Goal: Task Accomplishment & Management: Manage account settings

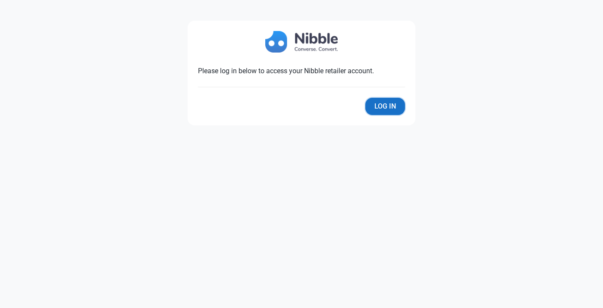
click at [384, 108] on button "Log In" at bounding box center [385, 106] width 40 height 17
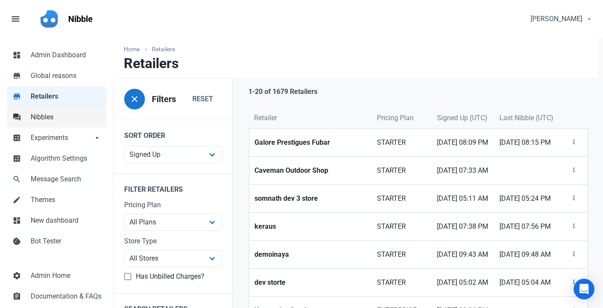
click at [62, 118] on span "Nibbles" at bounding box center [66, 117] width 71 height 10
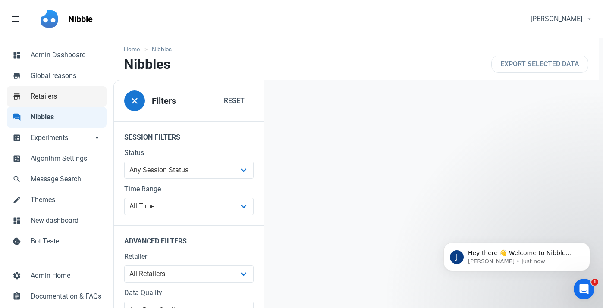
click at [42, 94] on span "Retailers" at bounding box center [66, 96] width 71 height 10
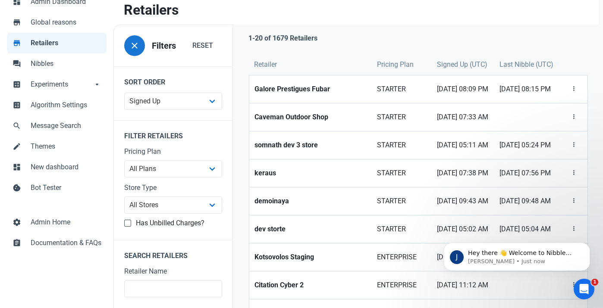
scroll to position [64, 0]
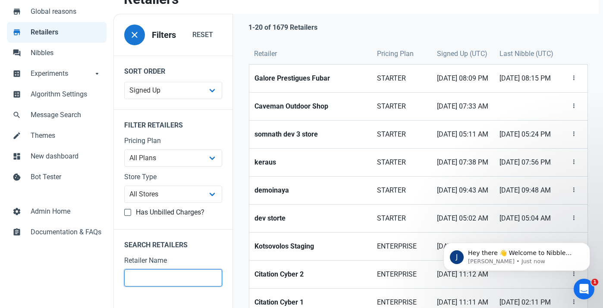
click at [165, 280] on input "text" at bounding box center [173, 278] width 98 height 17
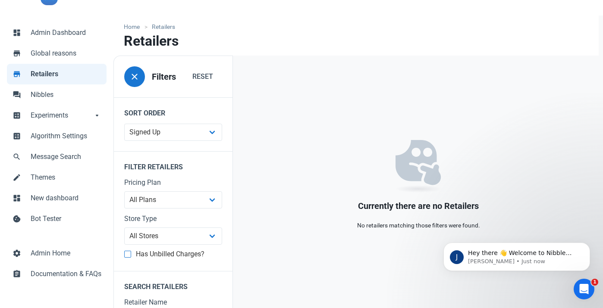
scroll to position [40, 0]
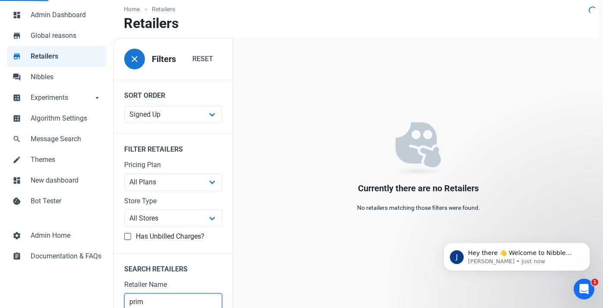
scroll to position [38, 0]
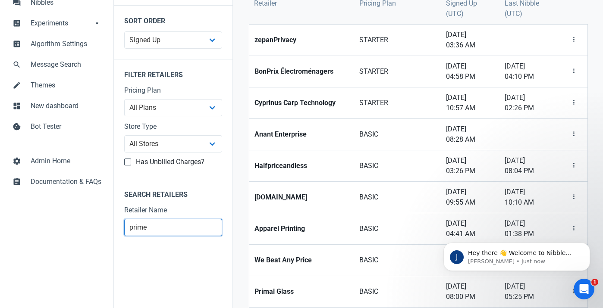
scroll to position [135, 0]
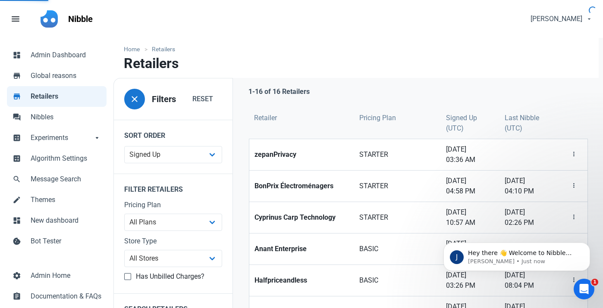
scroll to position [38, 0]
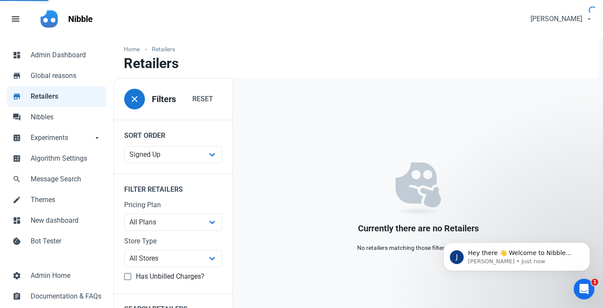
type input "prime"
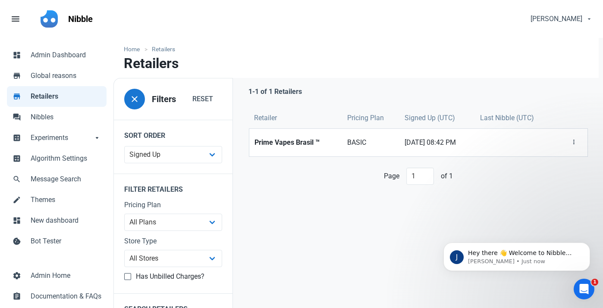
scroll to position [38, 0]
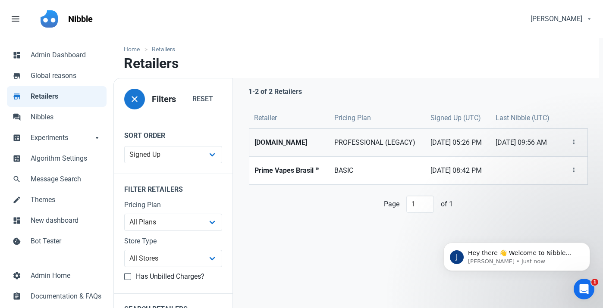
click at [275, 147] on strong "[DOMAIN_NAME]" at bounding box center [288, 143] width 69 height 10
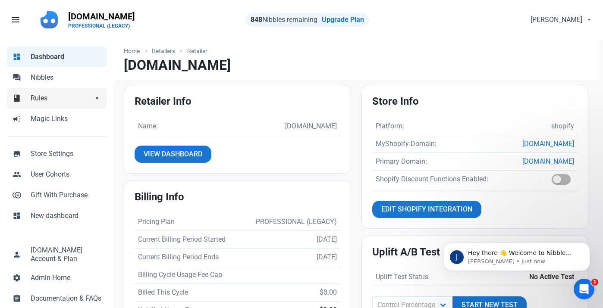
click at [62, 93] on link "book Rules arrow_drop_down" at bounding box center [57, 98] width 100 height 21
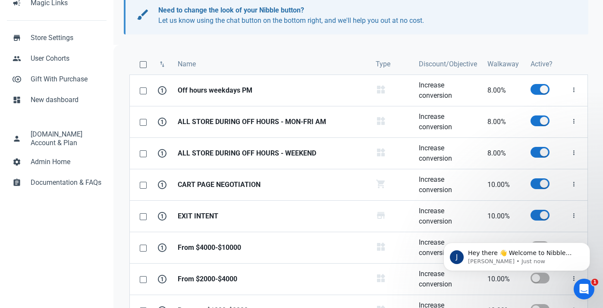
scroll to position [195, 0]
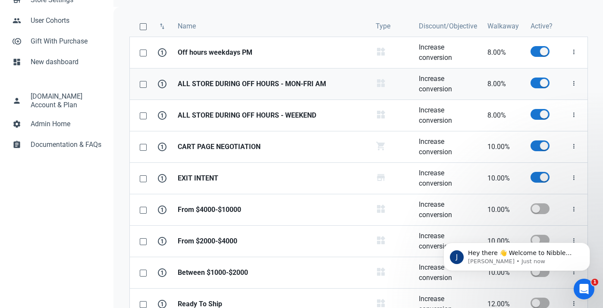
click at [304, 85] on strong "ALL STORE DURING OFF HOURS - MON-FRI AM" at bounding box center [272, 84] width 188 height 10
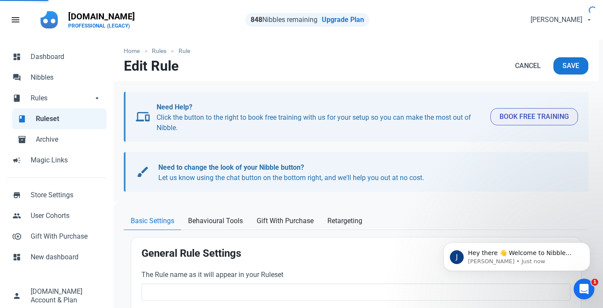
type input "ALL STORE DURING OFF HOURS - MON-FRI AM"
select select "product_category"
type input "8.00"
radio input "true"
radio input "false"
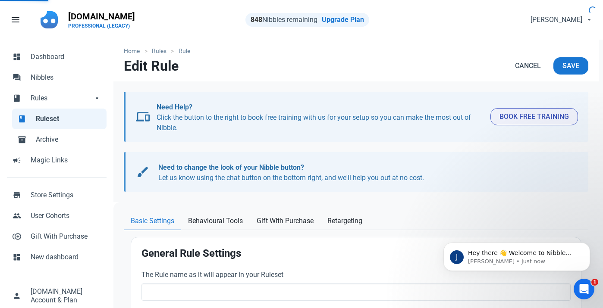
radio input "true"
select select "recurring"
select select "working"
select select "09:00 AM"
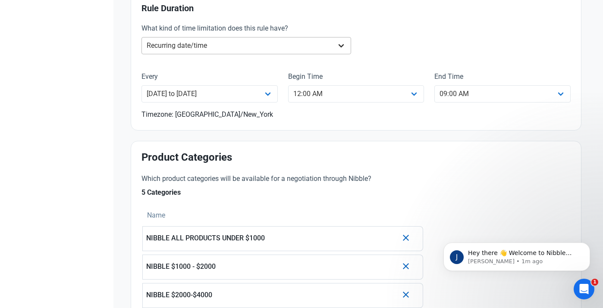
scroll to position [327, 0]
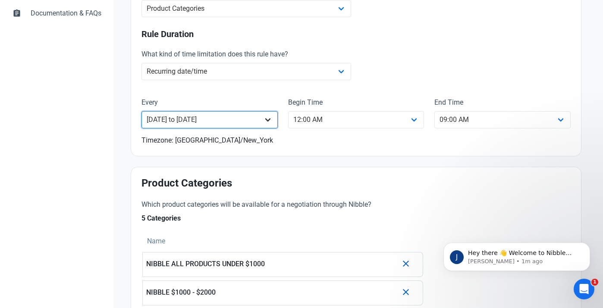
click at [243, 119] on select "Monday Tuesday Wednesday Thursday Friday Saturday Sunday Monday to Friday Satur…" at bounding box center [209, 119] width 136 height 17
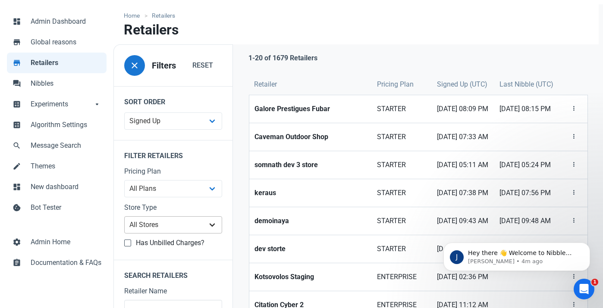
scroll to position [72, 0]
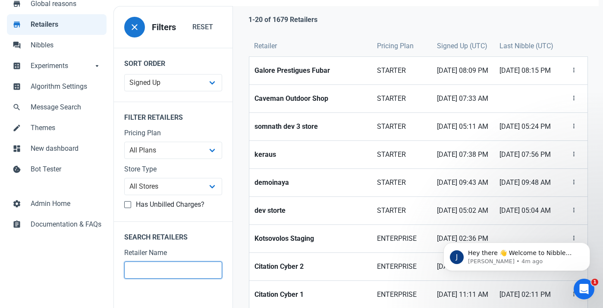
click at [148, 270] on input "text" at bounding box center [173, 270] width 98 height 17
type input "prime"
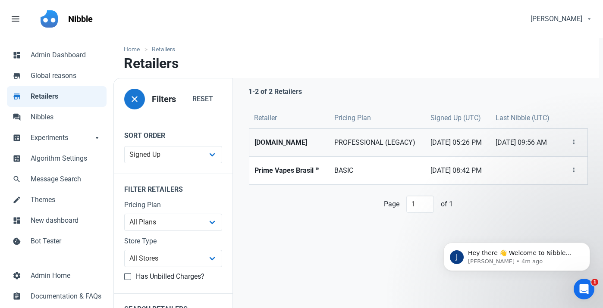
click at [282, 151] on link "[DOMAIN_NAME]" at bounding box center [289, 143] width 80 height 28
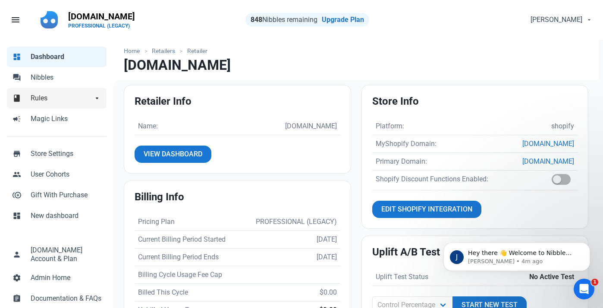
click at [63, 103] on span "Rules" at bounding box center [62, 98] width 62 height 10
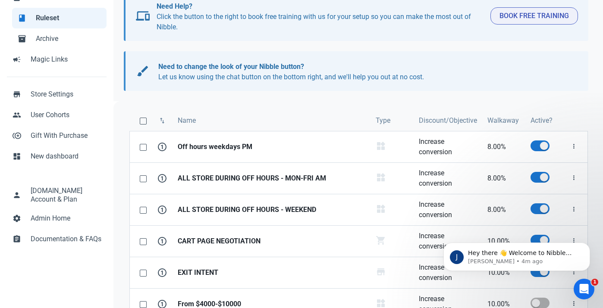
scroll to position [104, 0]
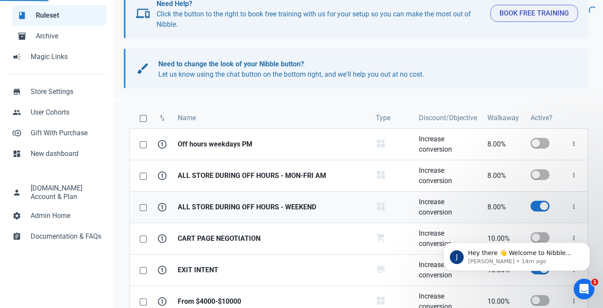
checkbox input "false"
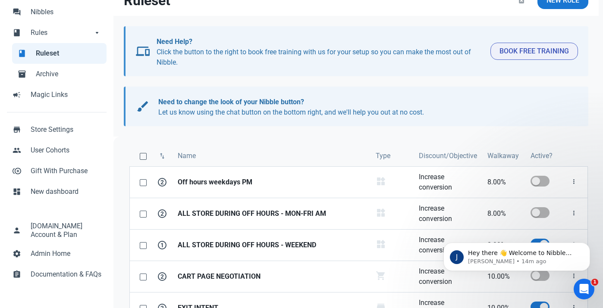
scroll to position [66, 0]
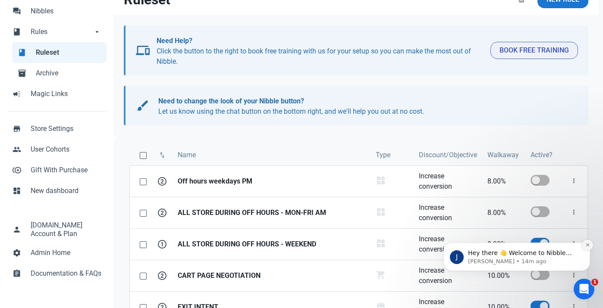
click at [586, 243] on icon "Dismiss notification" at bounding box center [587, 245] width 5 height 5
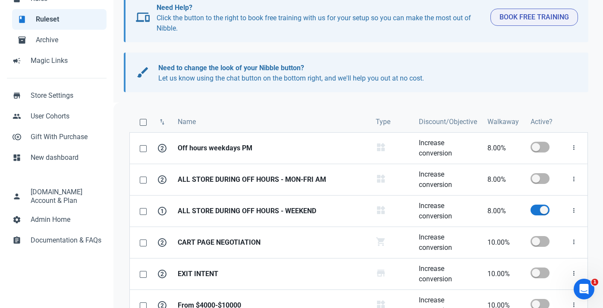
scroll to position [99, 0]
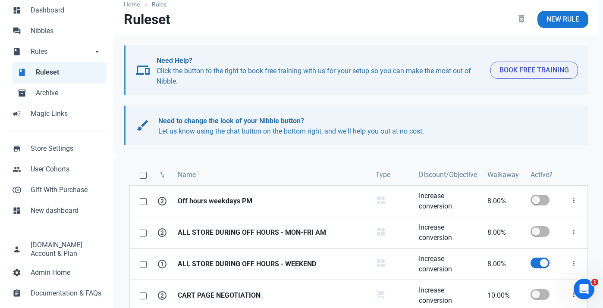
scroll to position [49, 0]
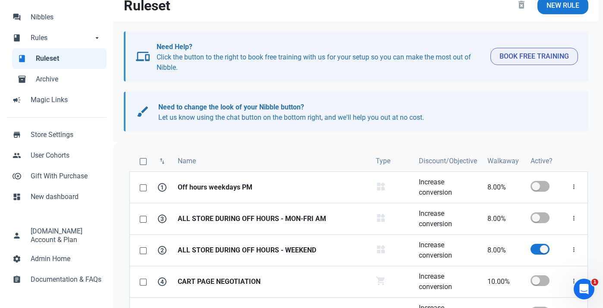
scroll to position [58, 0]
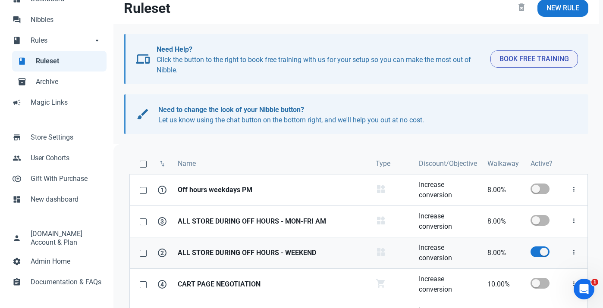
click at [257, 249] on strong "ALL STORE DURING OFF HOURS - WEEKEND" at bounding box center [272, 253] width 188 height 10
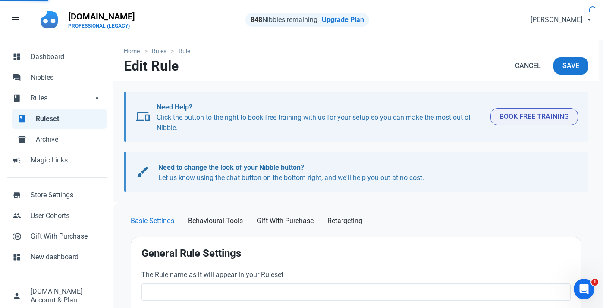
type input "ALL STORE DURING OFF HOURS - WEEKEND"
select select "product_category"
type input "8.00"
radio input "true"
radio input "false"
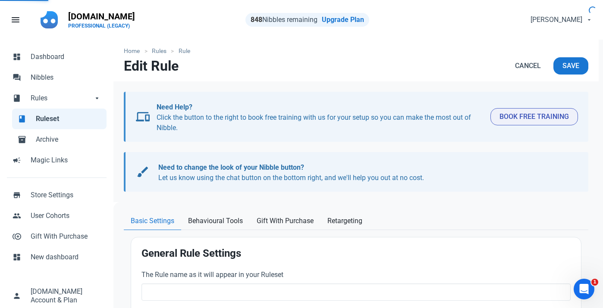
radio input "true"
select select "recurring"
select select "weekend"
select select "End of day"
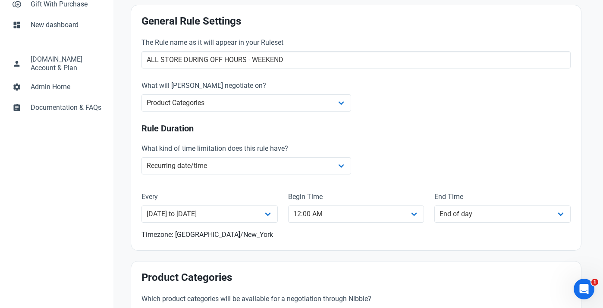
scroll to position [269, 0]
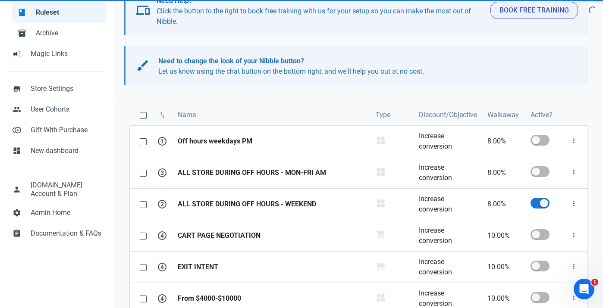
scroll to position [217, 0]
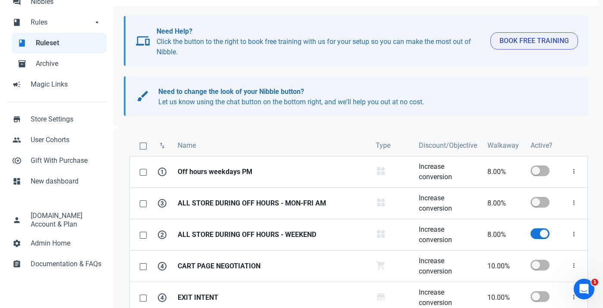
scroll to position [98, 0]
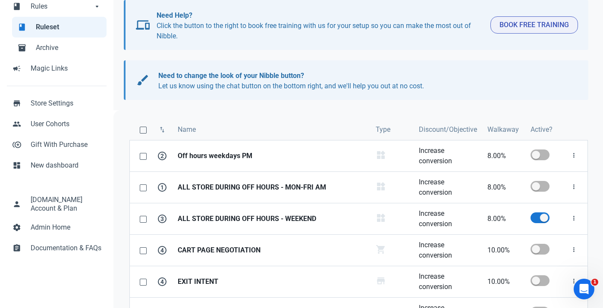
scroll to position [96, 0]
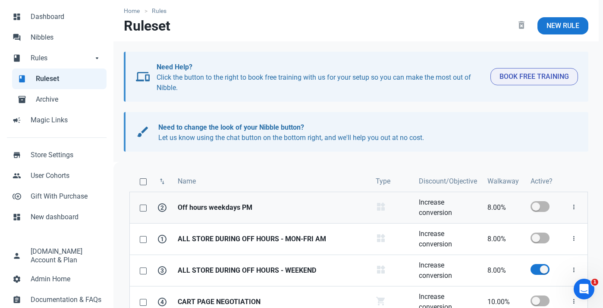
scroll to position [44, 0]
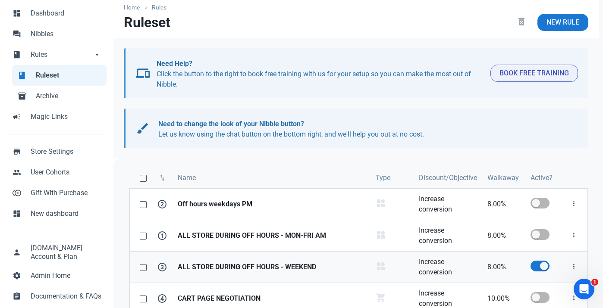
click at [309, 268] on strong "ALL STORE DURING OFF HOURS - WEEKEND" at bounding box center [272, 267] width 188 height 10
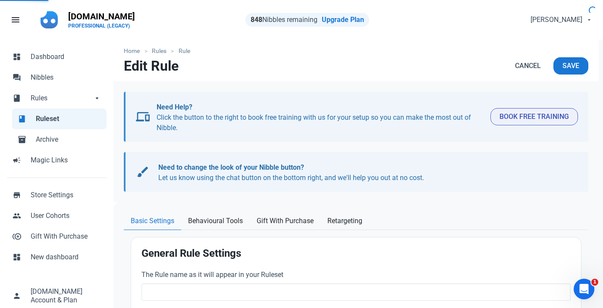
type input "ALL STORE DURING OFF HOURS - WEEKEND"
type input "8.00"
radio input "true"
radio input "false"
radio input "true"
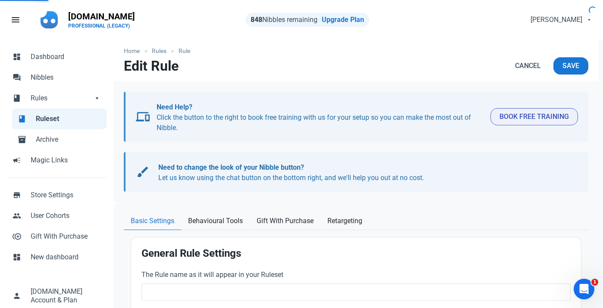
select select "recurring"
select select "weekend"
select select "End of day"
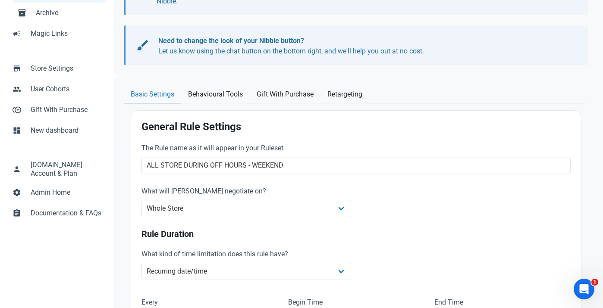
scroll to position [60, 0]
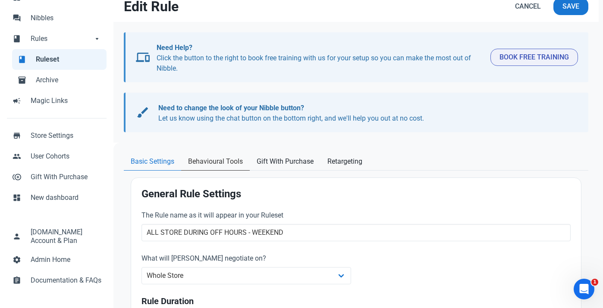
click at [231, 165] on span "Behavioural Tools" at bounding box center [215, 162] width 55 height 10
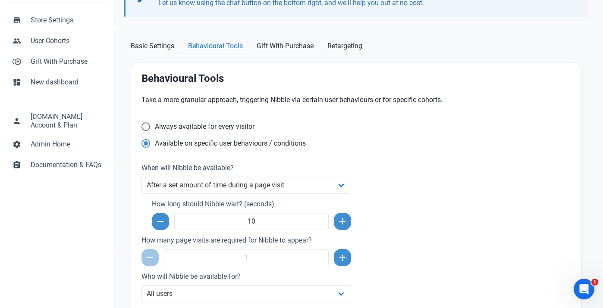
scroll to position [0, 0]
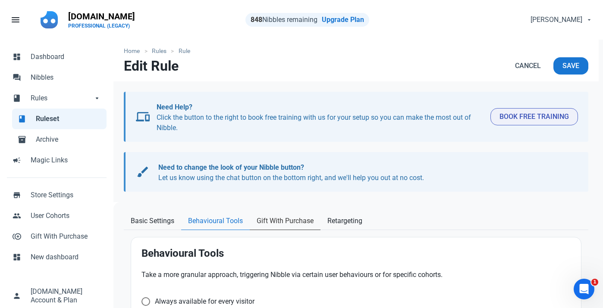
click at [284, 222] on span "Gift With Purchase" at bounding box center [285, 221] width 57 height 10
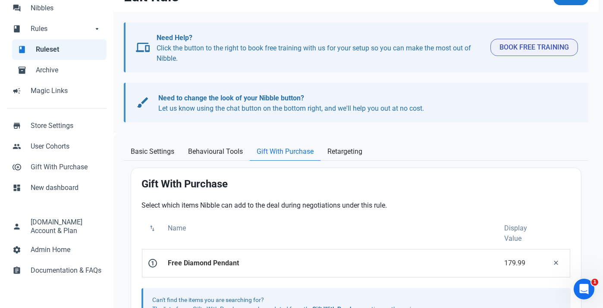
scroll to position [109, 0]
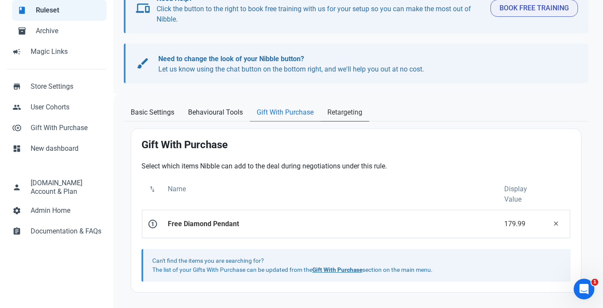
click at [336, 116] on span "Retargeting" at bounding box center [344, 112] width 35 height 10
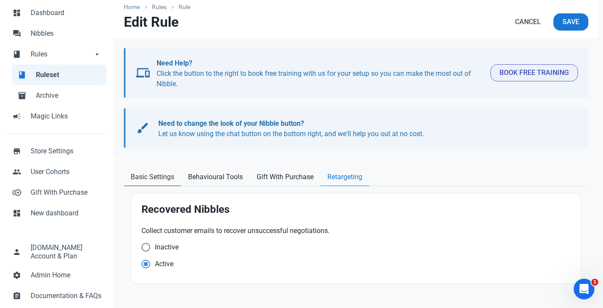
click at [136, 179] on span "Basic Settings" at bounding box center [153, 177] width 44 height 10
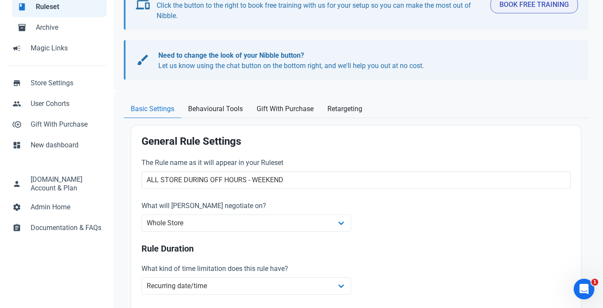
scroll to position [0, 0]
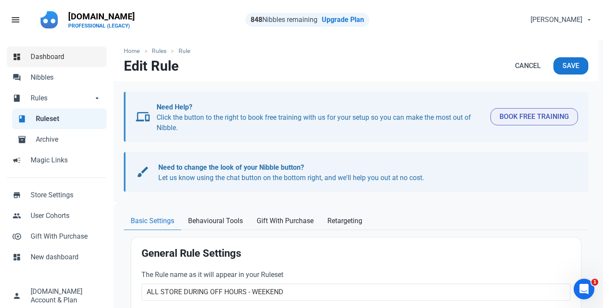
click at [72, 58] on span "Dashboard" at bounding box center [66, 57] width 71 height 10
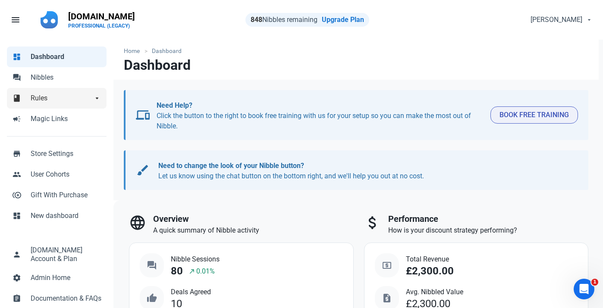
click at [56, 99] on span "Rules" at bounding box center [62, 98] width 62 height 10
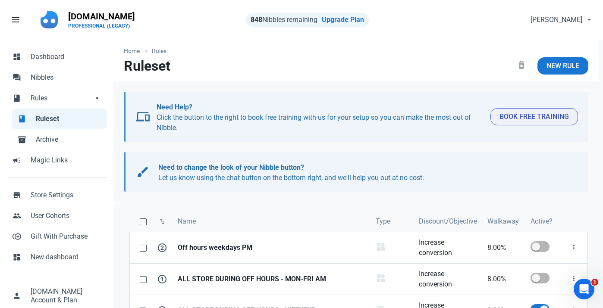
click at [61, 15] on link "Fill 1" at bounding box center [49, 20] width 28 height 26
